Goal: Information Seeking & Learning: Learn about a topic

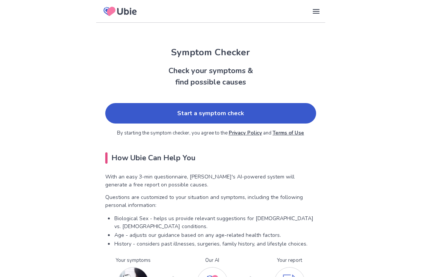
click at [113, 113] on link "Start a symptom check" at bounding box center [210, 113] width 211 height 20
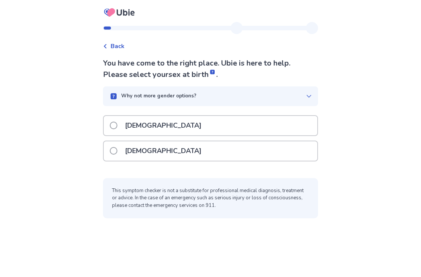
click at [293, 153] on div "[DEMOGRAPHIC_DATA]" at bounding box center [211, 150] width 214 height 19
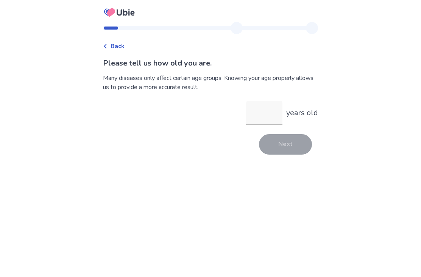
click at [261, 115] on input "years old" at bounding box center [264, 113] width 36 height 24
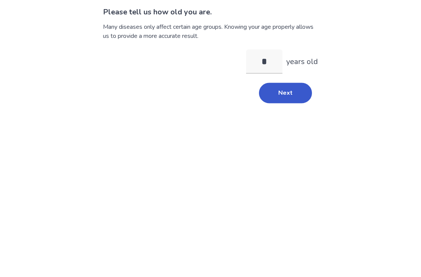
type input "**"
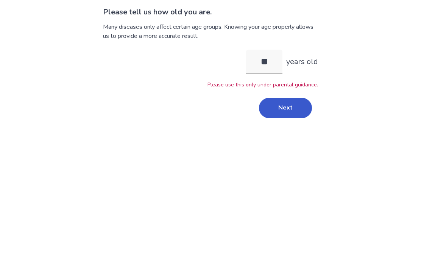
click at [297, 149] on button "Next" at bounding box center [285, 159] width 53 height 20
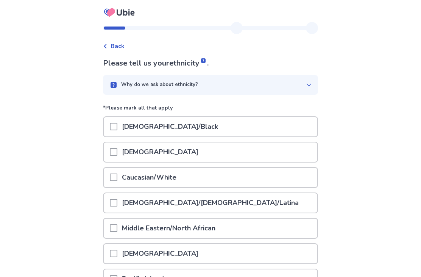
click at [117, 153] on span at bounding box center [114, 152] width 8 height 8
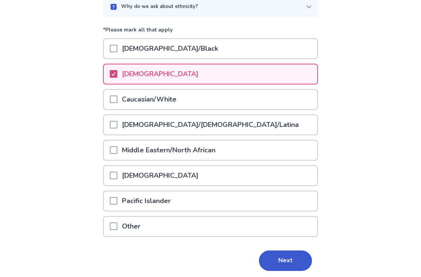
scroll to position [81, 0]
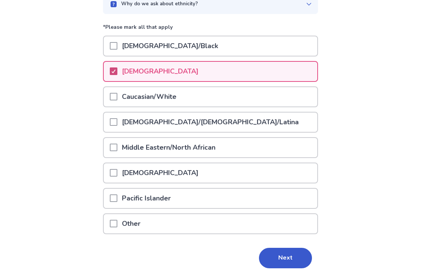
click at [289, 260] on button "Next" at bounding box center [285, 258] width 53 height 20
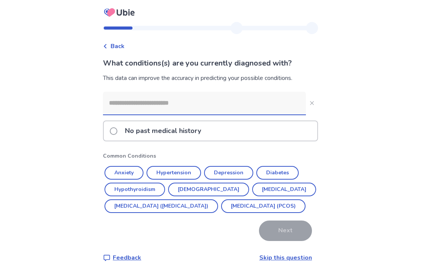
scroll to position [24, 0]
click at [242, 166] on button "Depression" at bounding box center [228, 173] width 49 height 14
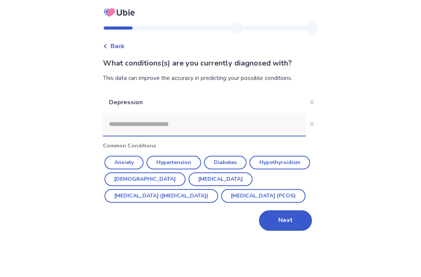
click at [301, 210] on button "Next" at bounding box center [285, 220] width 53 height 20
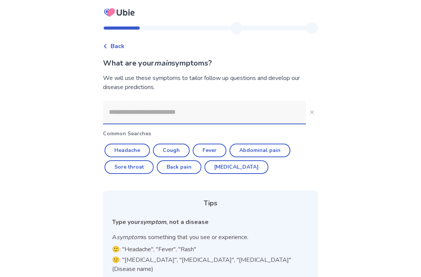
click at [276, 107] on input at bounding box center [204, 112] width 203 height 23
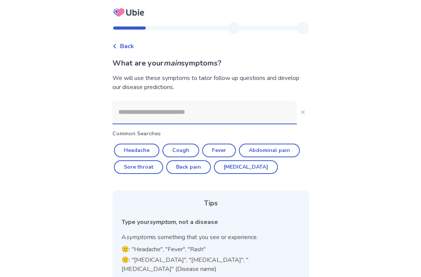
scroll to position [51, 0]
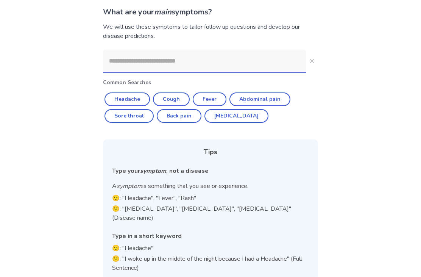
click at [125, 56] on input at bounding box center [204, 61] width 203 height 23
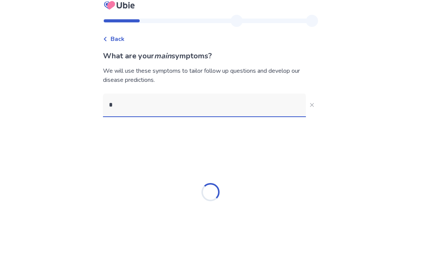
scroll to position [24, 0]
type input "******"
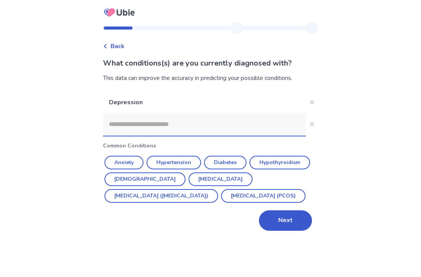
click at [302, 219] on button "Next" at bounding box center [285, 220] width 53 height 20
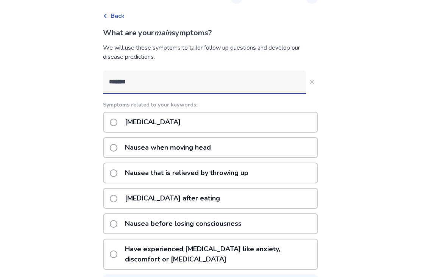
scroll to position [37, 0]
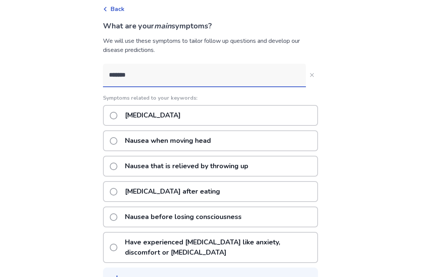
click at [148, 67] on input "******" at bounding box center [204, 75] width 203 height 23
click at [139, 75] on input "******" at bounding box center [204, 75] width 203 height 23
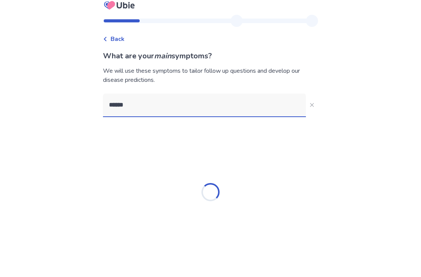
scroll to position [24, 0]
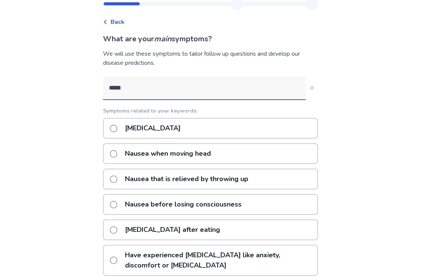
click at [144, 86] on input "*****" at bounding box center [204, 88] width 203 height 23
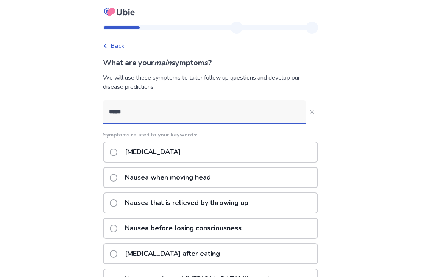
scroll to position [0, 0]
click at [142, 108] on input "*****" at bounding box center [204, 112] width 203 height 23
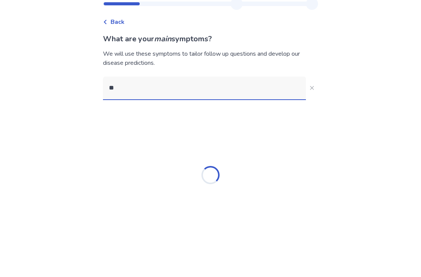
type input "*"
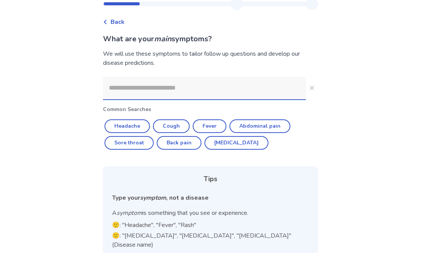
scroll to position [24, 0]
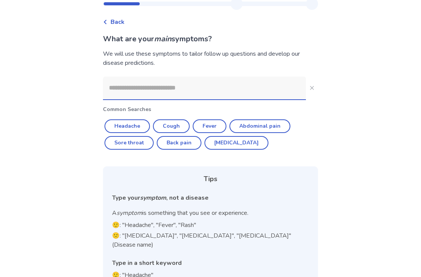
click at [122, 126] on button "Headache" at bounding box center [127, 126] width 45 height 14
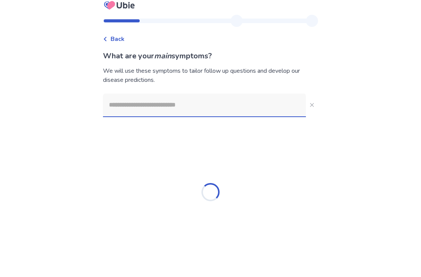
type input "********"
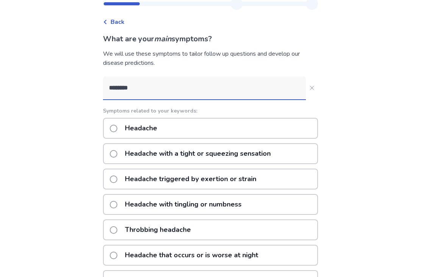
click at [133, 128] on p "Headache" at bounding box center [141, 128] width 41 height 19
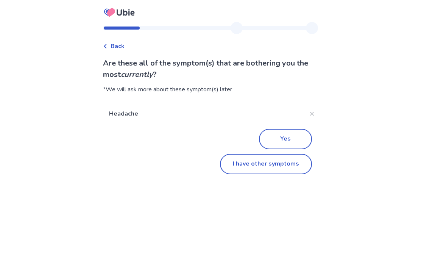
click at [266, 164] on button "I have other symptoms" at bounding box center [266, 164] width 92 height 20
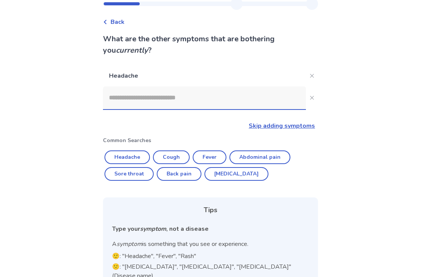
click at [266, 97] on input at bounding box center [204, 97] width 203 height 23
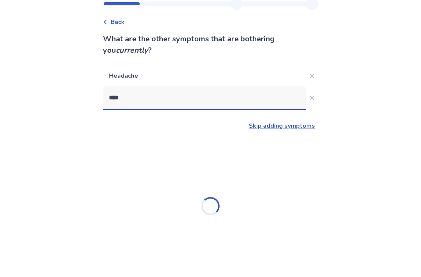
type input "****"
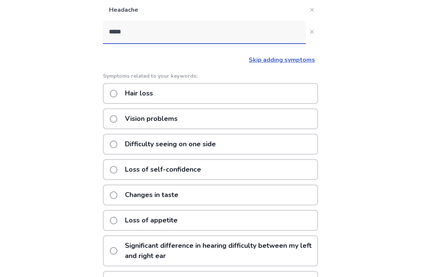
scroll to position [89, 0]
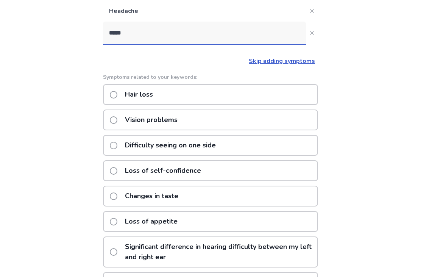
click at [130, 220] on p "Loss of appetite" at bounding box center [152, 221] width 62 height 19
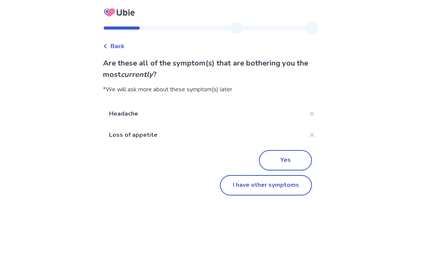
click at [294, 185] on button "I have other symptoms" at bounding box center [266, 185] width 92 height 20
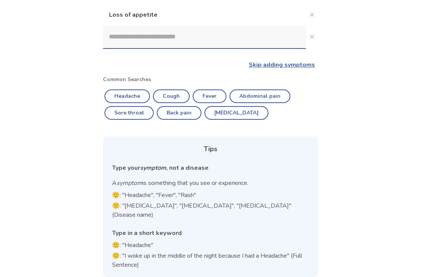
click at [121, 35] on input at bounding box center [204, 36] width 203 height 23
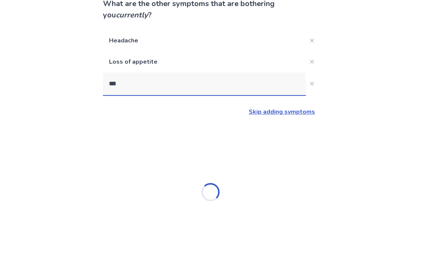
scroll to position [24, 0]
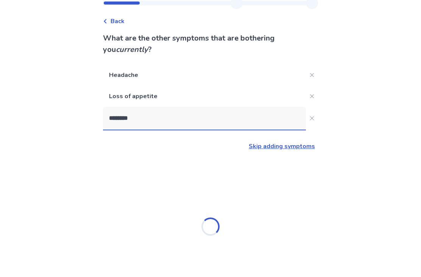
type input "*********"
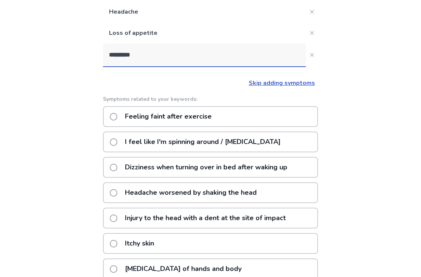
scroll to position [89, 0]
click at [130, 137] on p "I feel like I'm spinning around / vertigo" at bounding box center [203, 141] width 165 height 19
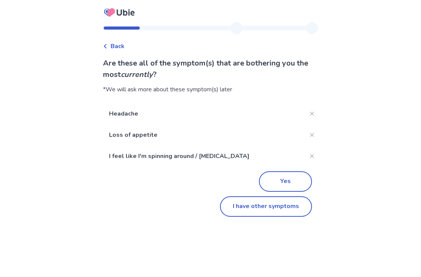
click at [401, 121] on div "Back Are these all of the symptom(s) that are bothering you the most currently …" at bounding box center [210, 138] width 421 height 277
click at [283, 211] on button "I have other symptoms" at bounding box center [266, 206] width 92 height 20
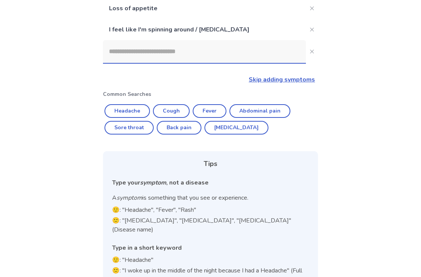
click at [124, 53] on input at bounding box center [204, 51] width 203 height 23
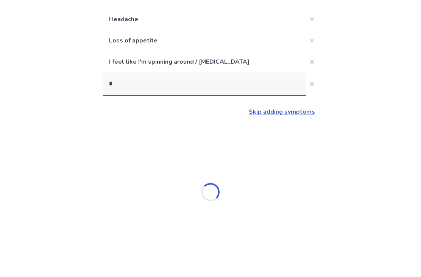
scroll to position [81, 0]
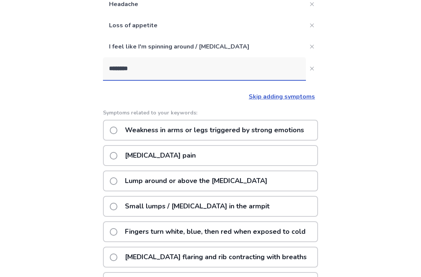
click at [143, 66] on input "********" at bounding box center [204, 69] width 203 height 23
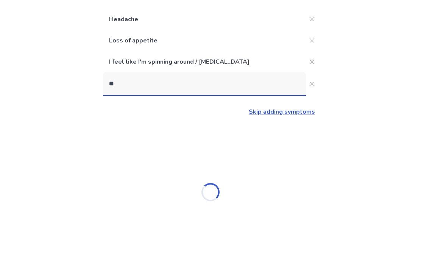
type input "*"
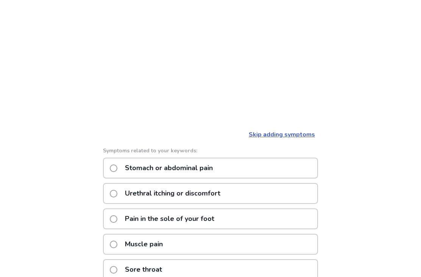
scroll to position [0, 0]
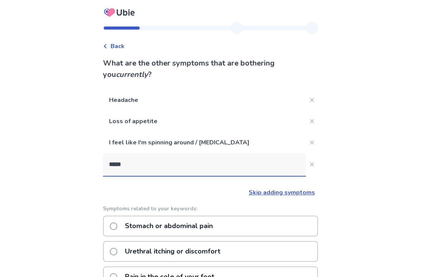
click at [142, 162] on input "*****" at bounding box center [204, 164] width 203 height 23
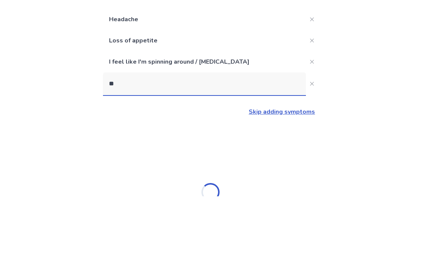
type input "*"
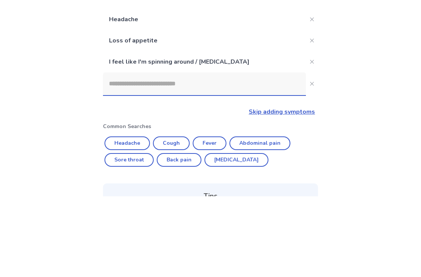
scroll to position [81, 0]
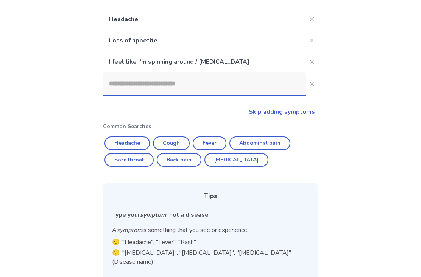
click at [254, 83] on input at bounding box center [204, 83] width 203 height 23
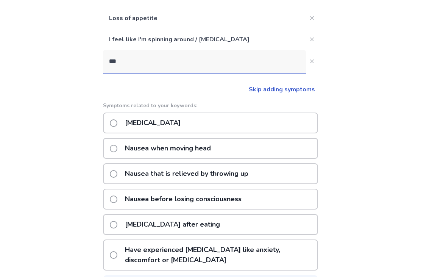
scroll to position [111, 0]
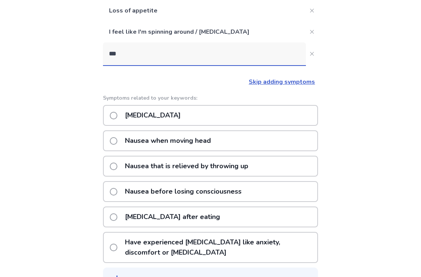
type input "***"
click at [129, 103] on div "Symptoms related to your keywords: Nausea or vomiting Nausea when moving head N…" at bounding box center [210, 193] width 215 height 198
click at [138, 115] on p "Nausea or vomiting" at bounding box center [153, 115] width 65 height 19
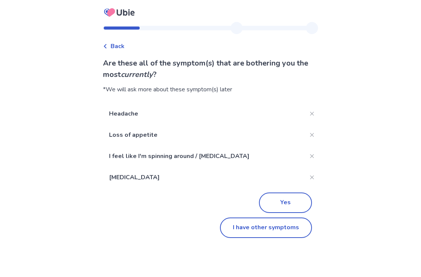
click at [287, 228] on button "I have other symptoms" at bounding box center [266, 228] width 92 height 20
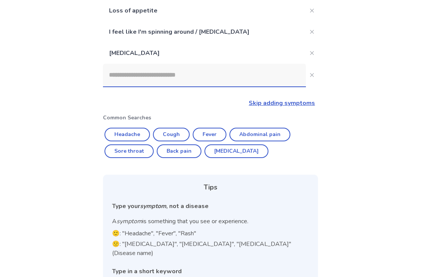
click at [128, 81] on input at bounding box center [204, 75] width 203 height 23
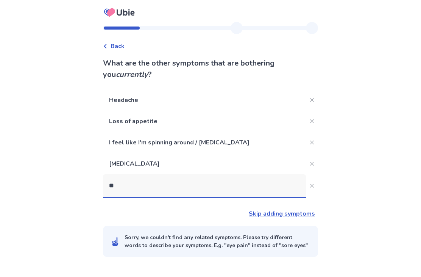
scroll to position [24, 0]
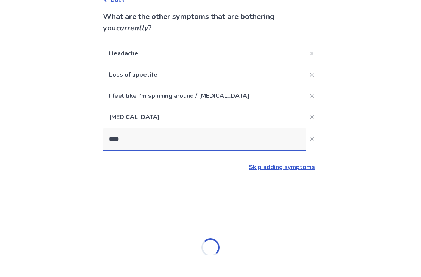
type input "*****"
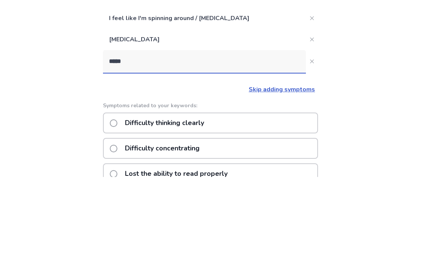
scroll to position [124, 0]
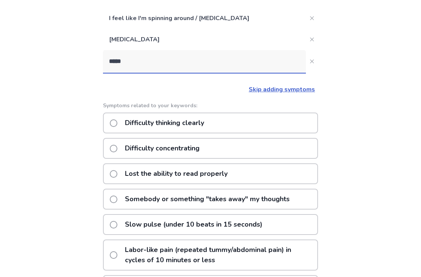
click at [134, 123] on p "Difficulty thinking clearly" at bounding box center [165, 122] width 88 height 19
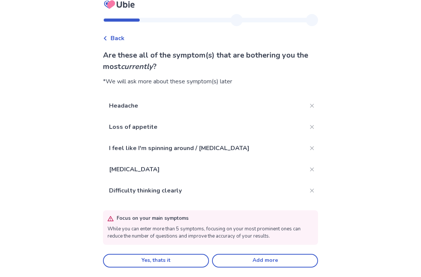
scroll to position [24, 0]
click at [260, 254] on button "Add more" at bounding box center [265, 261] width 106 height 14
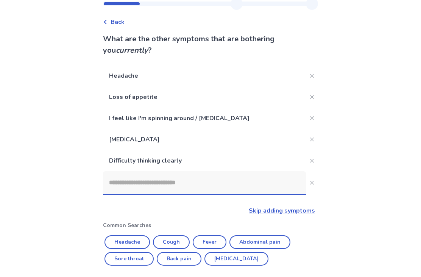
scroll to position [124, 0]
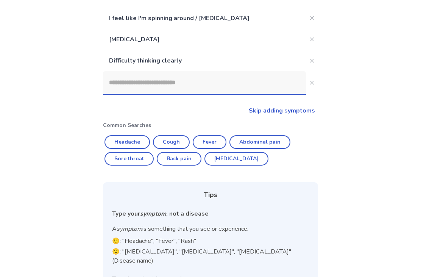
click at [124, 76] on input at bounding box center [204, 82] width 203 height 23
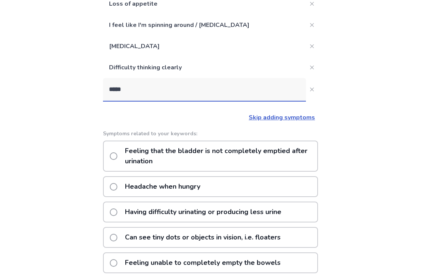
scroll to position [116, 0]
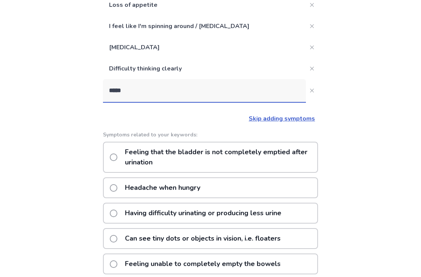
click at [142, 88] on input "*****" at bounding box center [204, 90] width 203 height 23
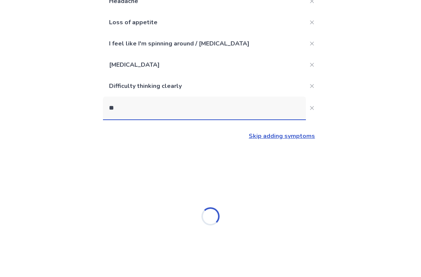
type input "*"
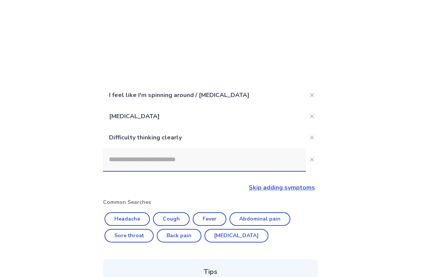
scroll to position [0, 0]
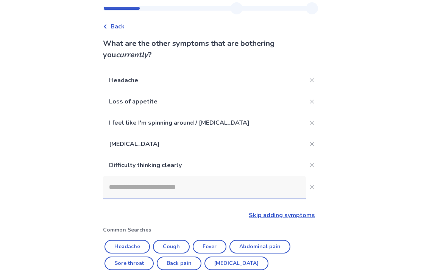
click at [310, 186] on icon "Close" at bounding box center [312, 188] width 4 height 4
click at [310, 185] on button "Close" at bounding box center [312, 187] width 12 height 12
click at [113, 195] on input at bounding box center [204, 187] width 203 height 23
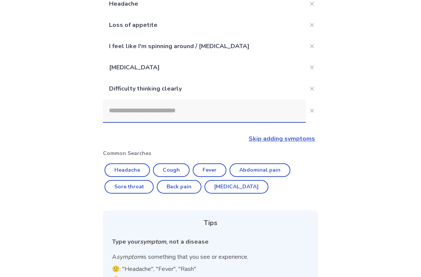
scroll to position [28, 0]
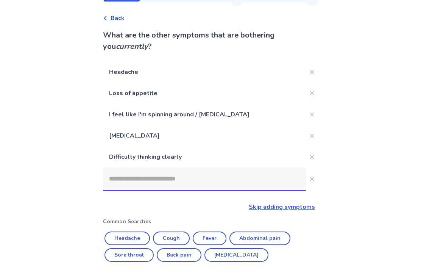
click at [114, 183] on input at bounding box center [204, 179] width 203 height 23
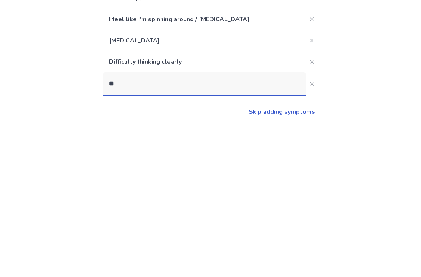
type input "*"
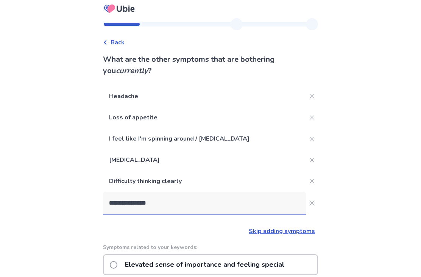
scroll to position [0, 0]
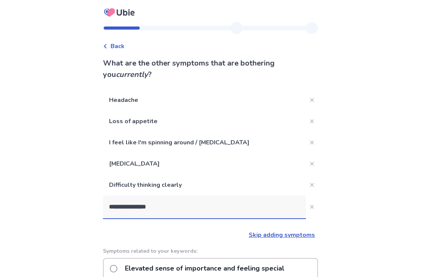
click at [249, 213] on input "**********" at bounding box center [204, 207] width 203 height 23
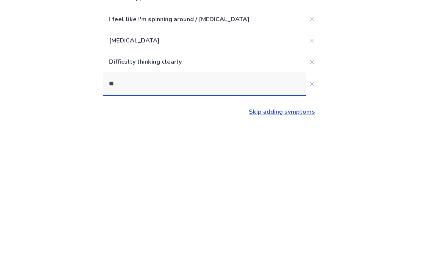
type input "*"
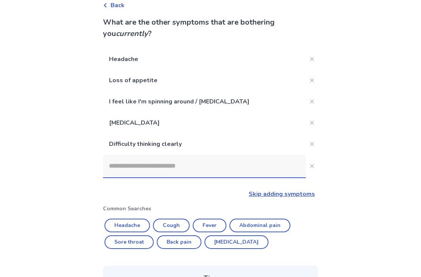
scroll to position [39, 0]
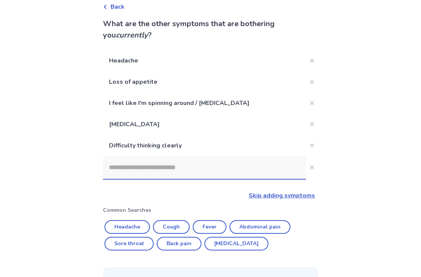
click at [114, 160] on input at bounding box center [204, 167] width 203 height 23
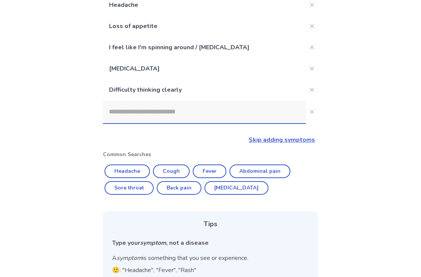
scroll to position [78, 0]
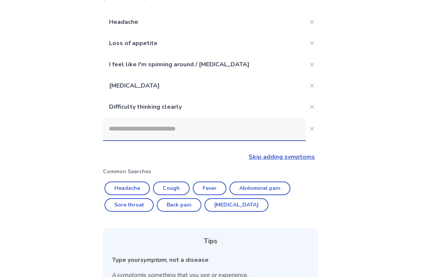
click at [309, 127] on button "Close" at bounding box center [312, 129] width 12 height 12
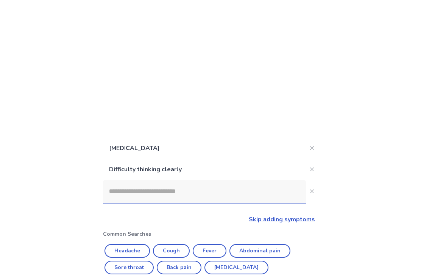
scroll to position [0, 0]
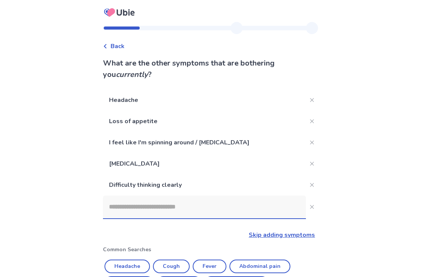
click at [258, 176] on p "Difficulty thinking clearly" at bounding box center [204, 184] width 203 height 21
click at [253, 180] on p "Difficulty thinking clearly" at bounding box center [204, 184] width 203 height 21
click at [249, 184] on p "Difficulty thinking clearly" at bounding box center [204, 184] width 203 height 21
click at [304, 235] on link "Skip adding symptoms" at bounding box center [282, 235] width 66 height 8
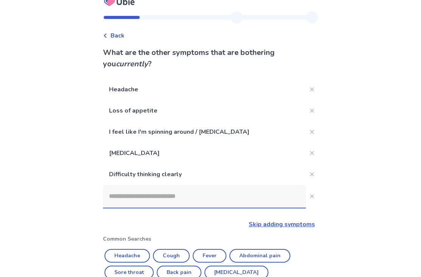
click at [345, 103] on div "Back What are the other symptoms that are bothering you currently ? Headache Lo…" at bounding box center [210, 217] width 421 height 456
click at [287, 194] on input at bounding box center [204, 196] width 203 height 23
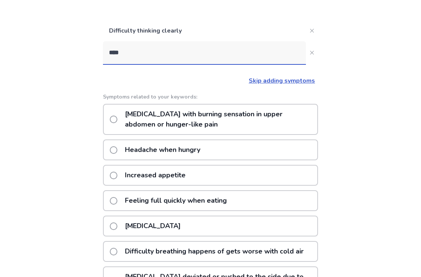
scroll to position [141, 0]
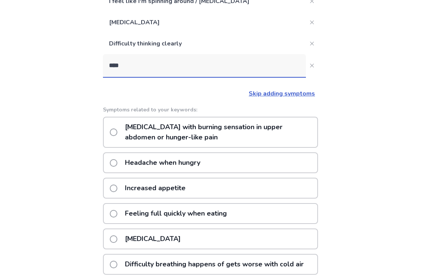
click at [146, 60] on input "****" at bounding box center [204, 65] width 203 height 23
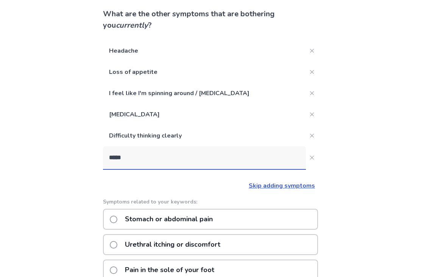
scroll to position [38, 0]
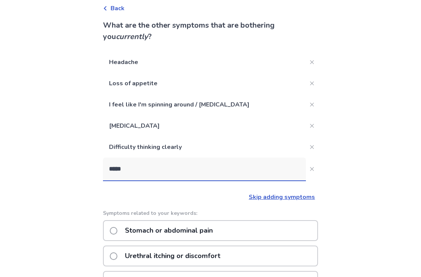
click at [136, 170] on input "*****" at bounding box center [204, 169] width 203 height 23
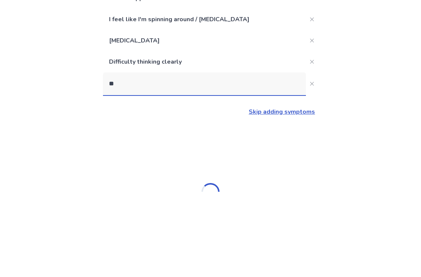
type input "*"
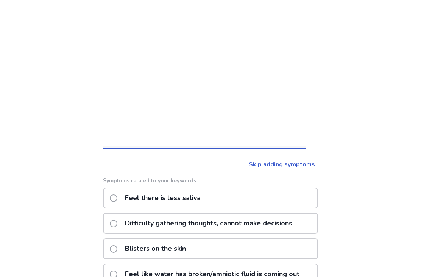
scroll to position [0, 0]
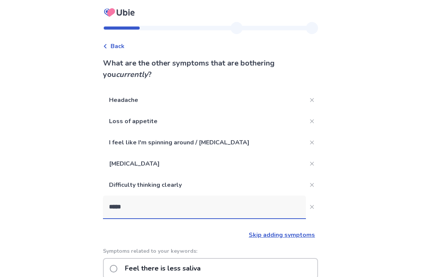
click at [137, 204] on input "*****" at bounding box center [204, 207] width 203 height 23
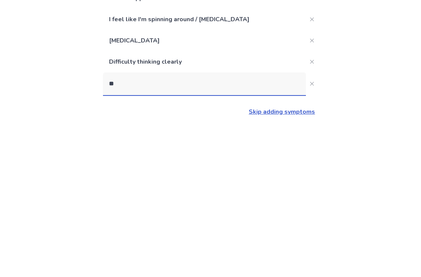
type input "*"
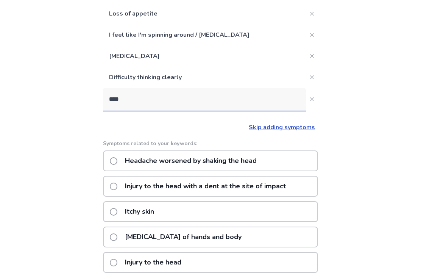
scroll to position [103, 0]
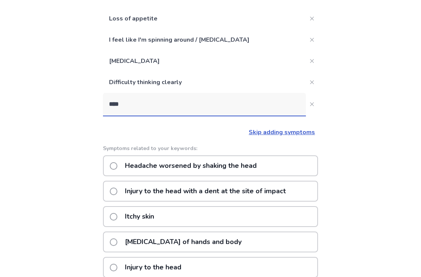
click at [149, 100] on input "****" at bounding box center [204, 104] width 203 height 23
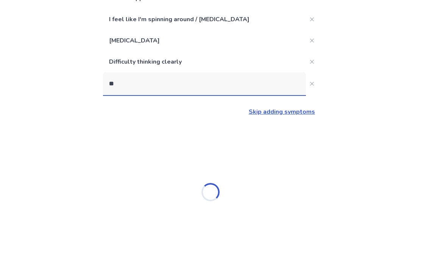
type input "*"
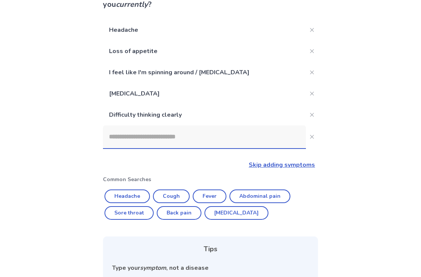
scroll to position [146, 0]
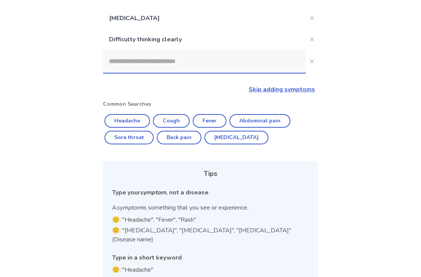
click at [288, 89] on link "Skip adding symptoms" at bounding box center [282, 89] width 66 height 8
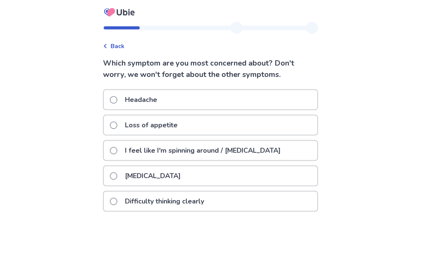
scroll to position [9, 0]
click at [249, 197] on div "Difficulty thinking clearly" at bounding box center [211, 201] width 214 height 19
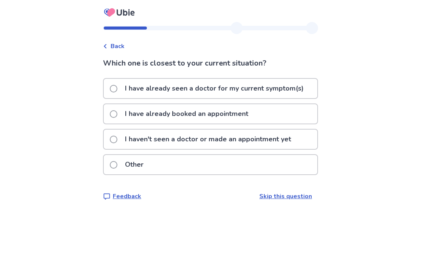
click at [270, 194] on link "Skip this question" at bounding box center [286, 196] width 53 height 8
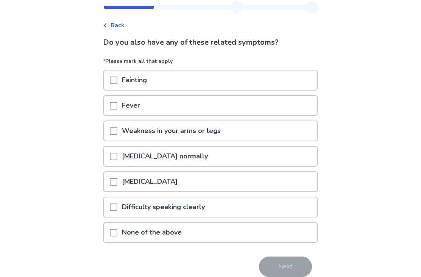
scroll to position [30, 0]
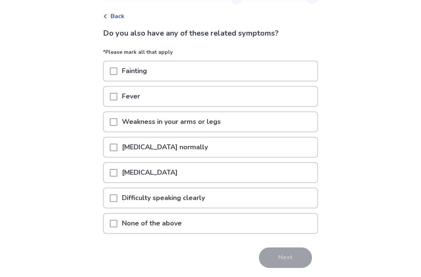
click at [157, 232] on p "None of the above" at bounding box center [151, 223] width 69 height 19
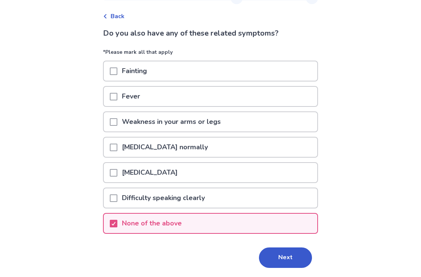
click at [209, 117] on p "Weakness in your arms or legs" at bounding box center [171, 121] width 108 height 19
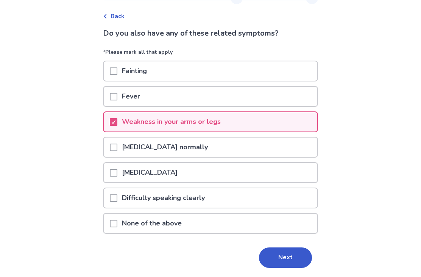
click at [289, 254] on button "Next" at bounding box center [285, 257] width 53 height 20
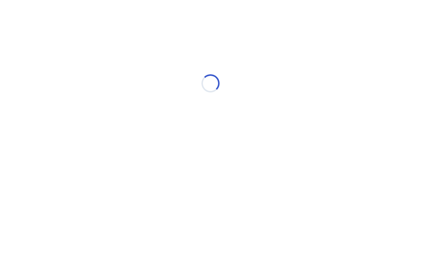
select select "*"
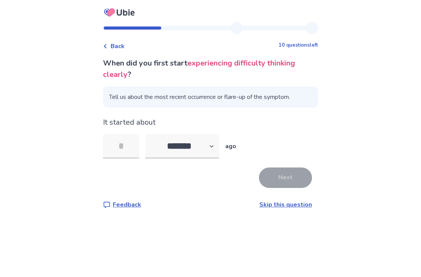
click at [134, 153] on input "tel" at bounding box center [121, 146] width 36 height 24
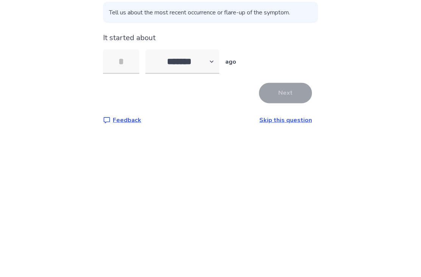
type input "*"
click at [291, 168] on button "Next" at bounding box center [285, 178] width 53 height 20
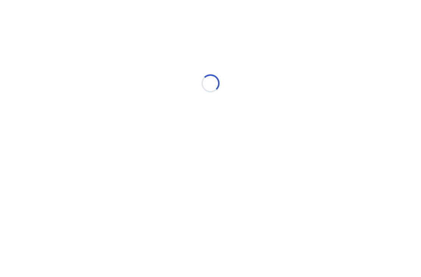
select select "*"
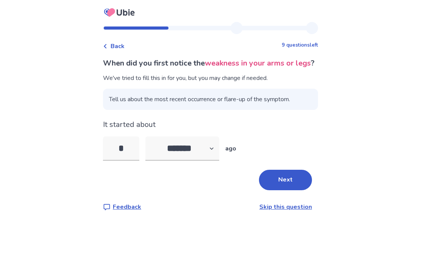
click at [297, 187] on button "Next" at bounding box center [285, 180] width 53 height 20
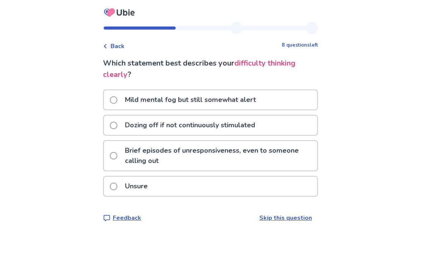
click at [291, 188] on div "Unsure" at bounding box center [211, 186] width 214 height 19
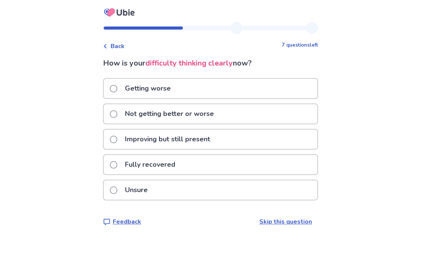
click at [293, 188] on div "Unsure" at bounding box center [211, 189] width 214 height 19
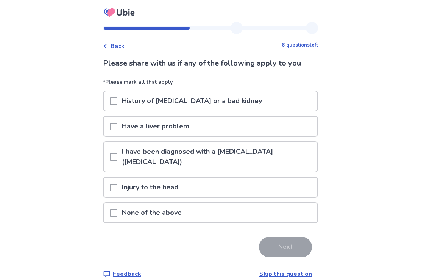
click at [280, 203] on div "None of the above" at bounding box center [211, 212] width 214 height 19
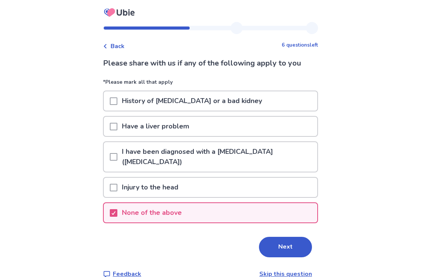
click at [285, 237] on button "Next" at bounding box center [285, 247] width 53 height 20
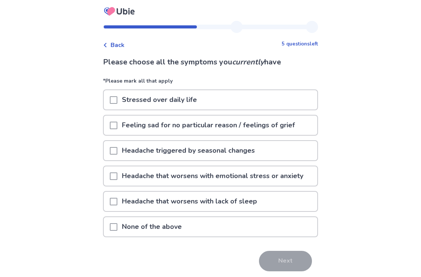
scroll to position [5, 0]
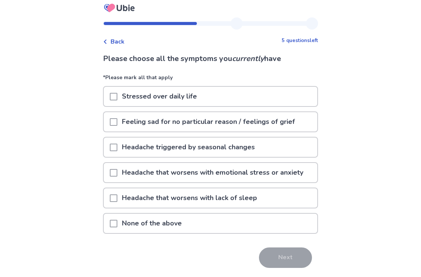
click at [295, 100] on div "Stressed over daily life" at bounding box center [211, 96] width 214 height 19
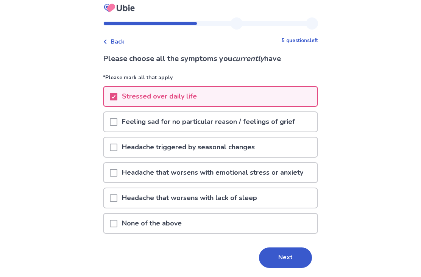
click at [288, 169] on p "Headache that worsens with emotional stress or anxiety" at bounding box center [212, 172] width 191 height 19
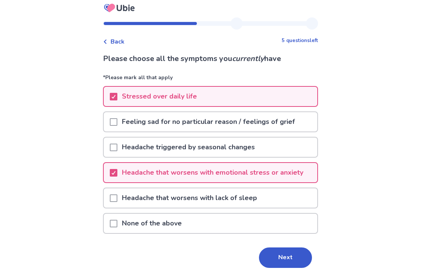
click at [289, 200] on div "Headache that worsens with lack of sleep" at bounding box center [211, 197] width 214 height 19
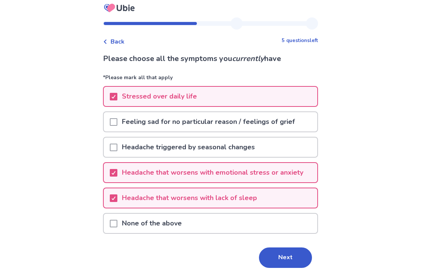
click at [282, 254] on button "Next" at bounding box center [285, 257] width 53 height 20
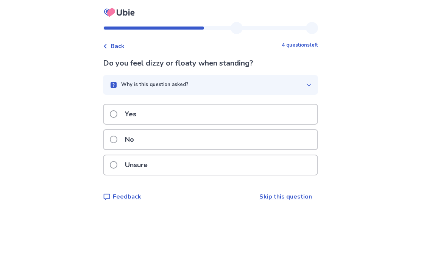
click at [274, 121] on div "Yes" at bounding box center [211, 114] width 214 height 19
click at [287, 113] on div "Yes" at bounding box center [211, 114] width 214 height 19
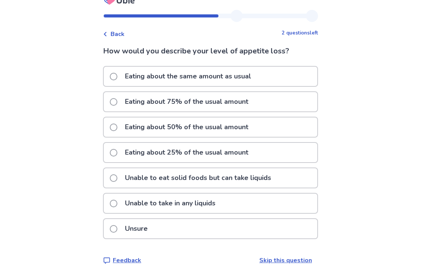
scroll to position [24, 0]
click at [275, 144] on div "Eating about 25% of the usual amount" at bounding box center [211, 152] width 214 height 19
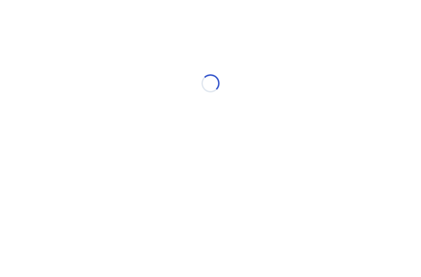
scroll to position [0, 0]
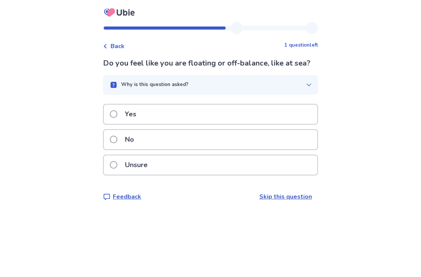
click at [280, 122] on div "Yes" at bounding box center [211, 114] width 214 height 19
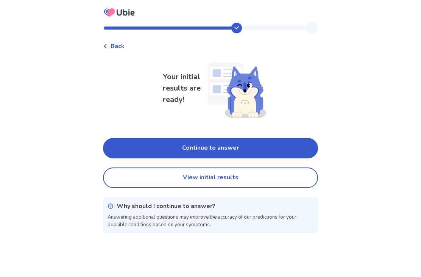
click at [272, 147] on button "Continue to answer" at bounding box center [210, 148] width 215 height 20
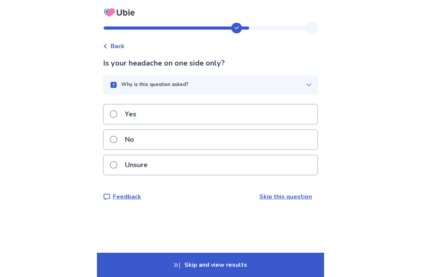
click at [249, 170] on div "Unsure" at bounding box center [211, 164] width 214 height 19
click at [272, 113] on div "Yes" at bounding box center [211, 114] width 214 height 19
click at [249, 162] on div "Unsure" at bounding box center [211, 164] width 214 height 19
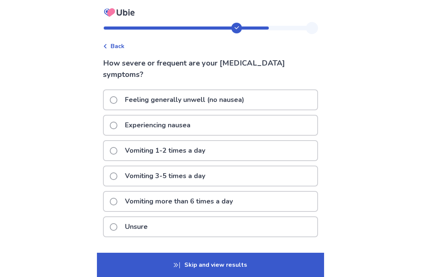
click at [218, 236] on div "Unsure" at bounding box center [211, 226] width 214 height 19
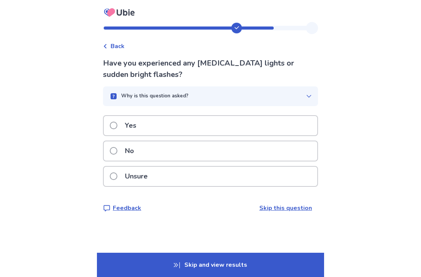
click at [262, 177] on div "Unsure" at bounding box center [211, 176] width 214 height 19
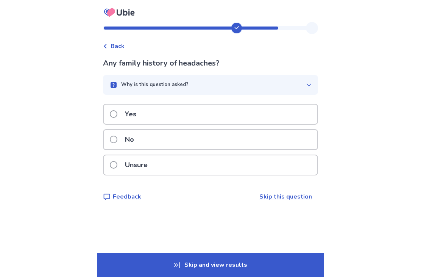
click at [233, 168] on div "Unsure" at bounding box center [211, 164] width 214 height 19
click at [247, 124] on div "Yes" at bounding box center [211, 114] width 214 height 19
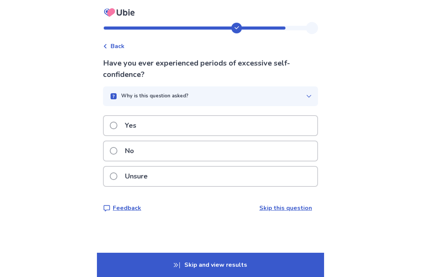
click at [259, 181] on div "Unsure" at bounding box center [211, 176] width 214 height 19
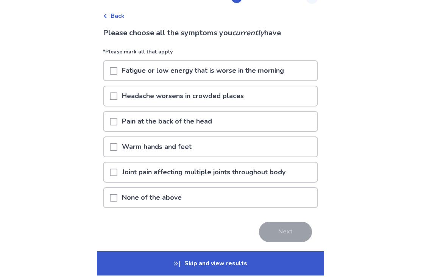
scroll to position [28, 0]
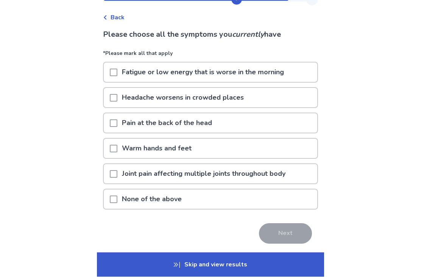
click at [280, 127] on div "Pain at the back of the head" at bounding box center [211, 123] width 214 height 19
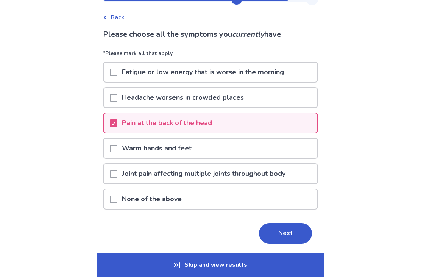
click at [288, 124] on div "Pain at the back of the head" at bounding box center [211, 122] width 214 height 19
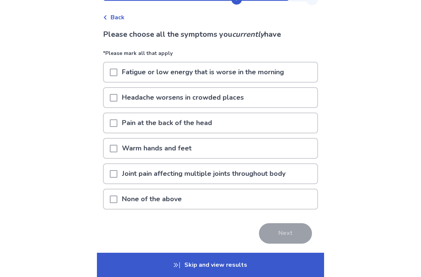
click at [279, 199] on div "None of the above" at bounding box center [211, 198] width 214 height 19
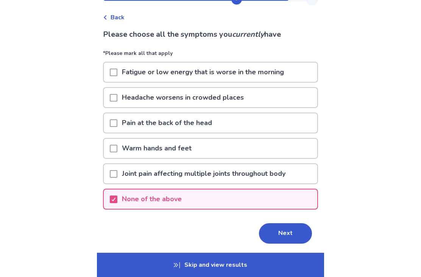
click at [294, 229] on button "Next" at bounding box center [285, 233] width 53 height 20
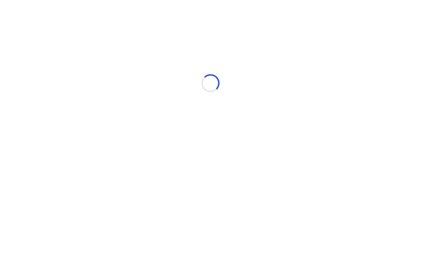
scroll to position [0, 0]
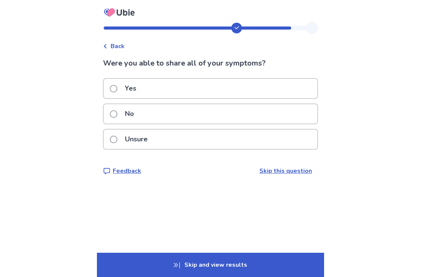
click at [277, 91] on div "Yes" at bounding box center [211, 88] width 214 height 19
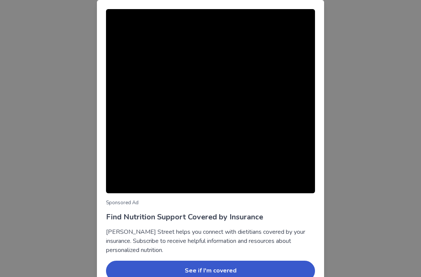
scroll to position [38, 0]
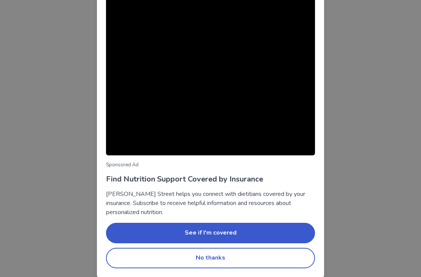
click at [222, 257] on button "No thanks" at bounding box center [210, 258] width 209 height 20
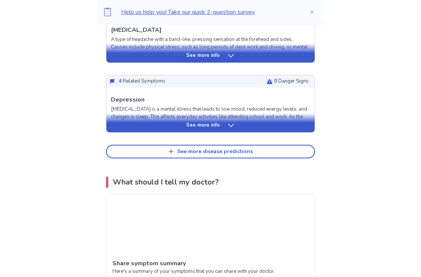
scroll to position [375, 0]
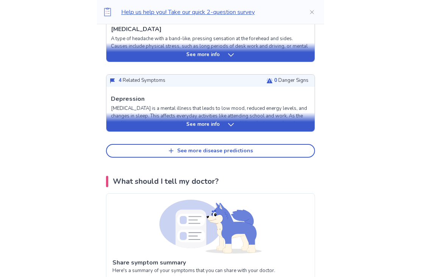
click at [298, 125] on div "See more info" at bounding box center [210, 125] width 208 height 8
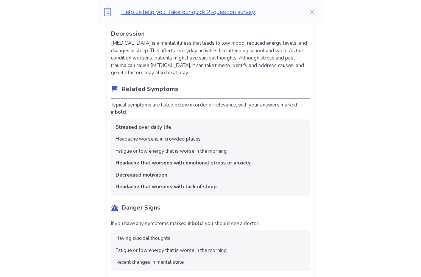
scroll to position [454, 0]
